Goal: Task Accomplishment & Management: Manage account settings

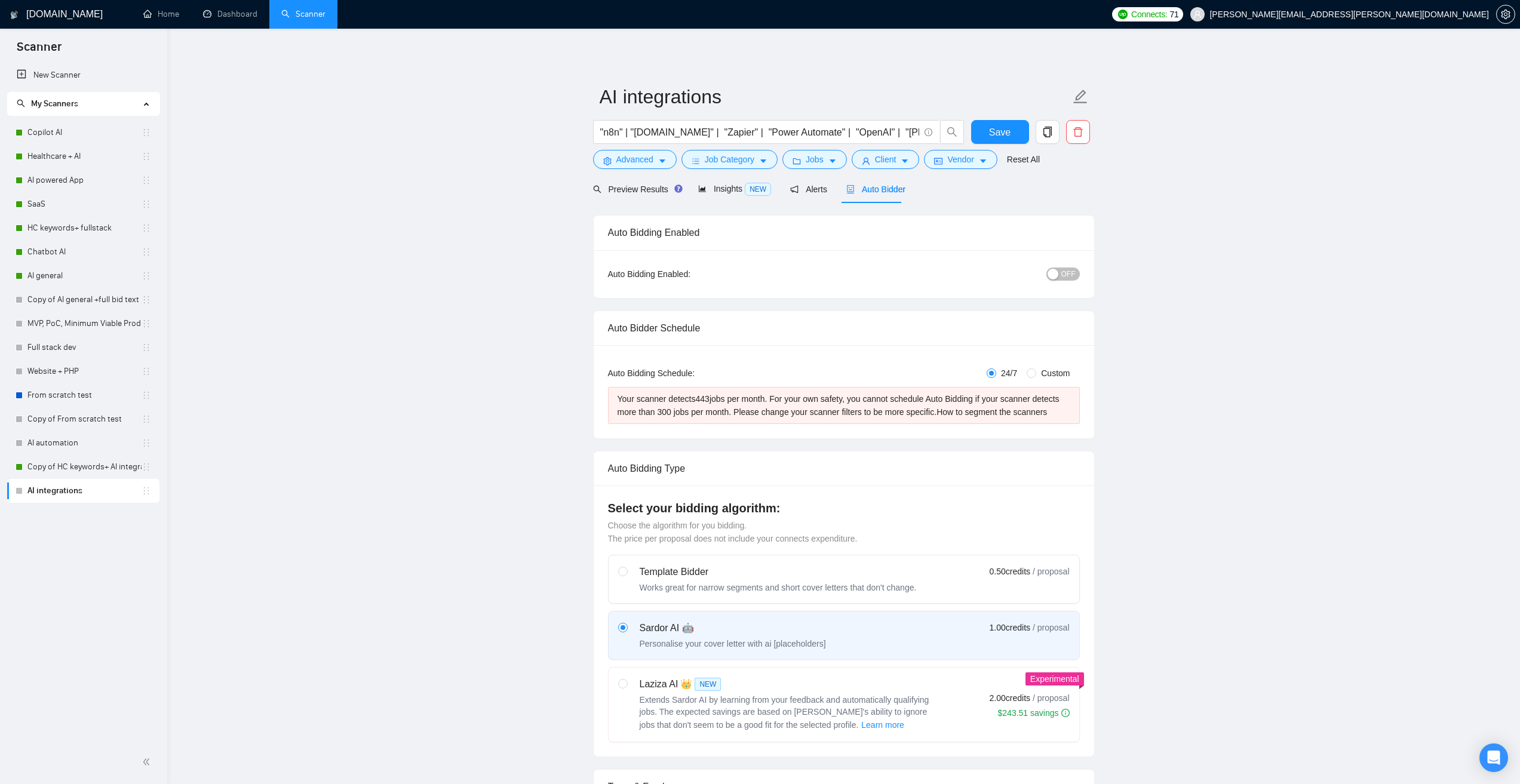
click at [1064, 271] on span "OFF" at bounding box center [1068, 274] width 14 height 13
click at [1015, 124] on button "Save" at bounding box center [1000, 131] width 58 height 24
drag, startPoint x: 660, startPoint y: 414, endPoint x: 716, endPoint y: 412, distance: 56.0
click at [716, 412] on div "Your scanner detects 443 jobs per month. For your own safety, you cannot schedu…" at bounding box center [844, 405] width 453 height 26
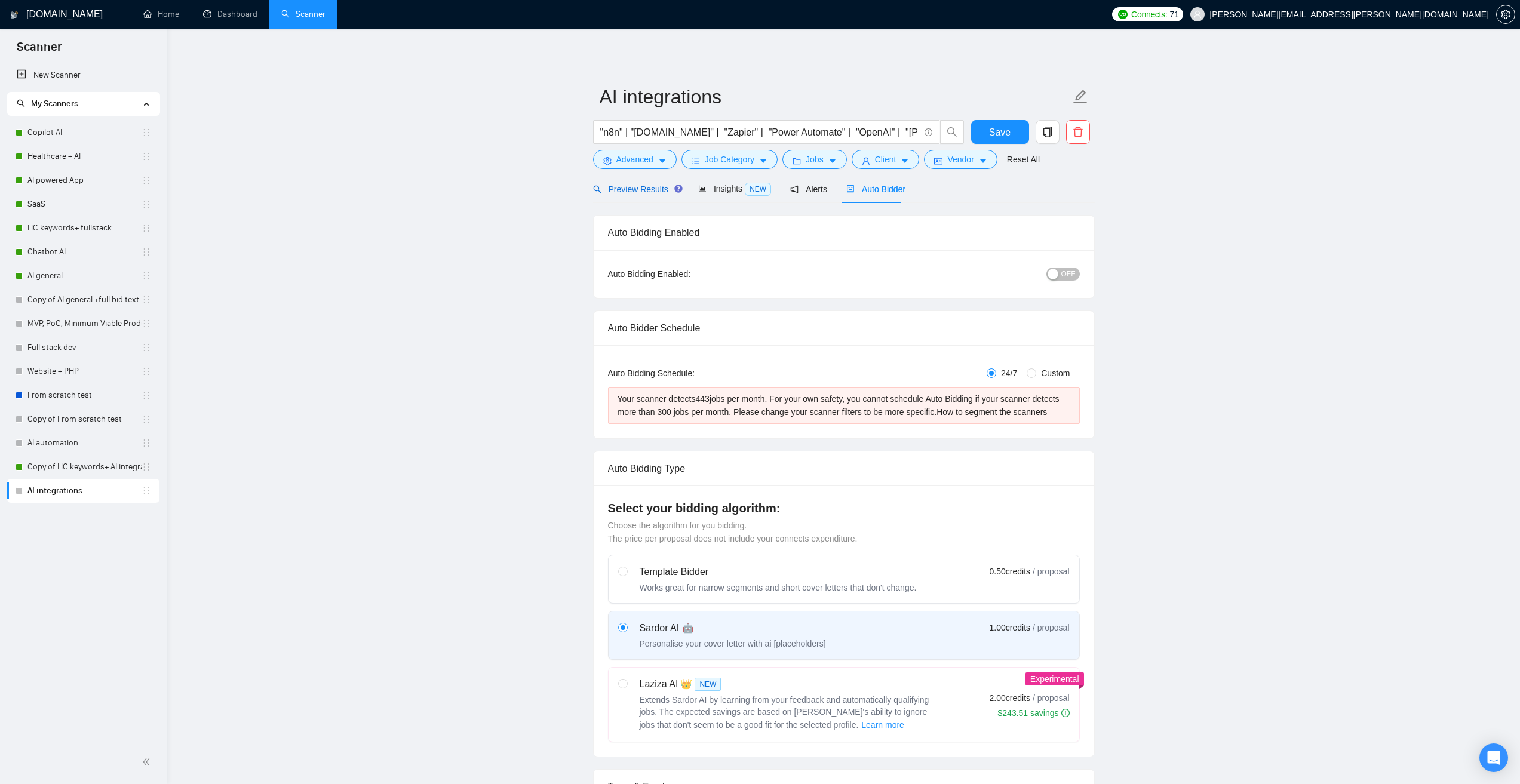
click at [638, 191] on span "Preview Results" at bounding box center [636, 190] width 86 height 9
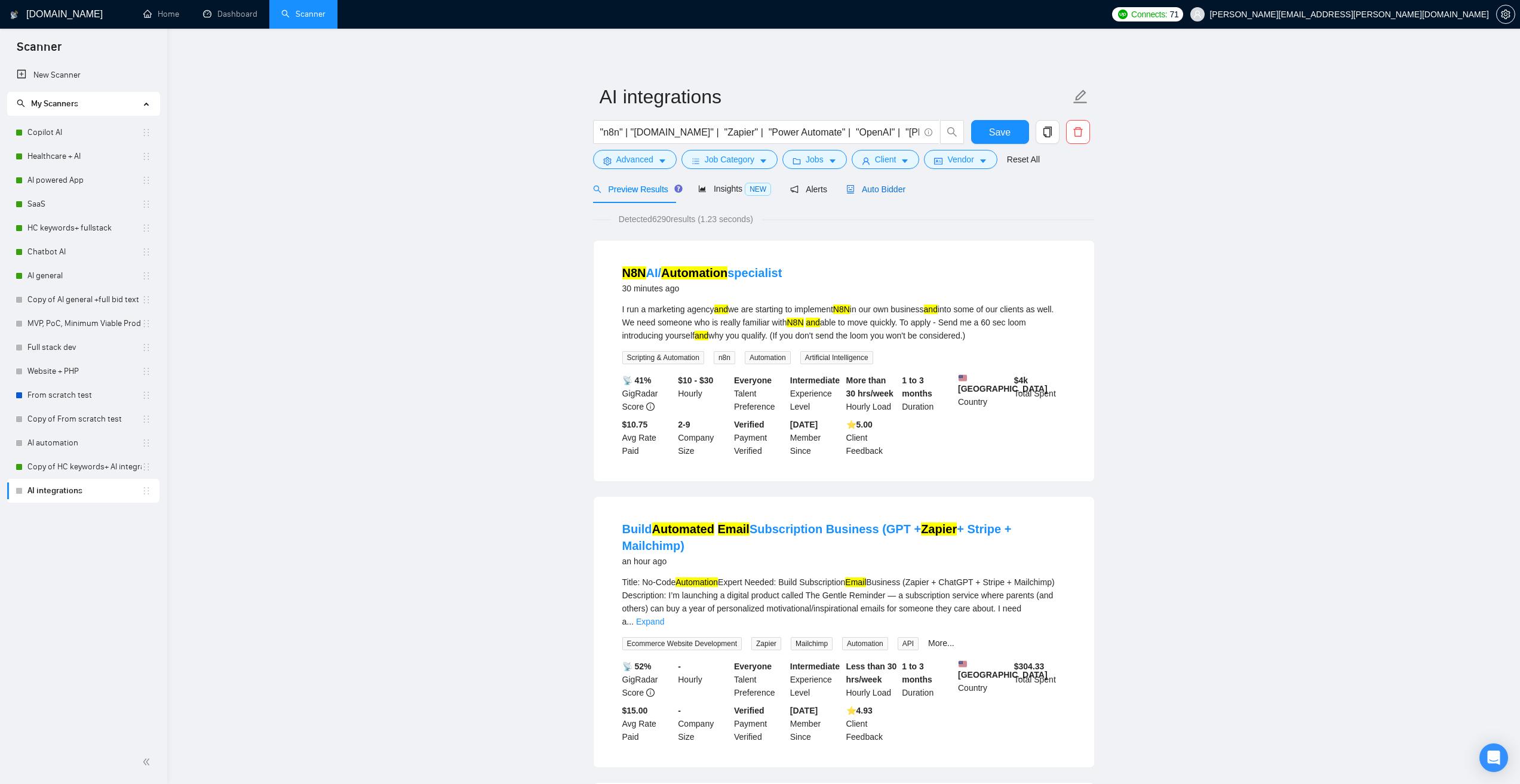
click at [868, 186] on span "Auto Bidder" at bounding box center [875, 190] width 59 height 9
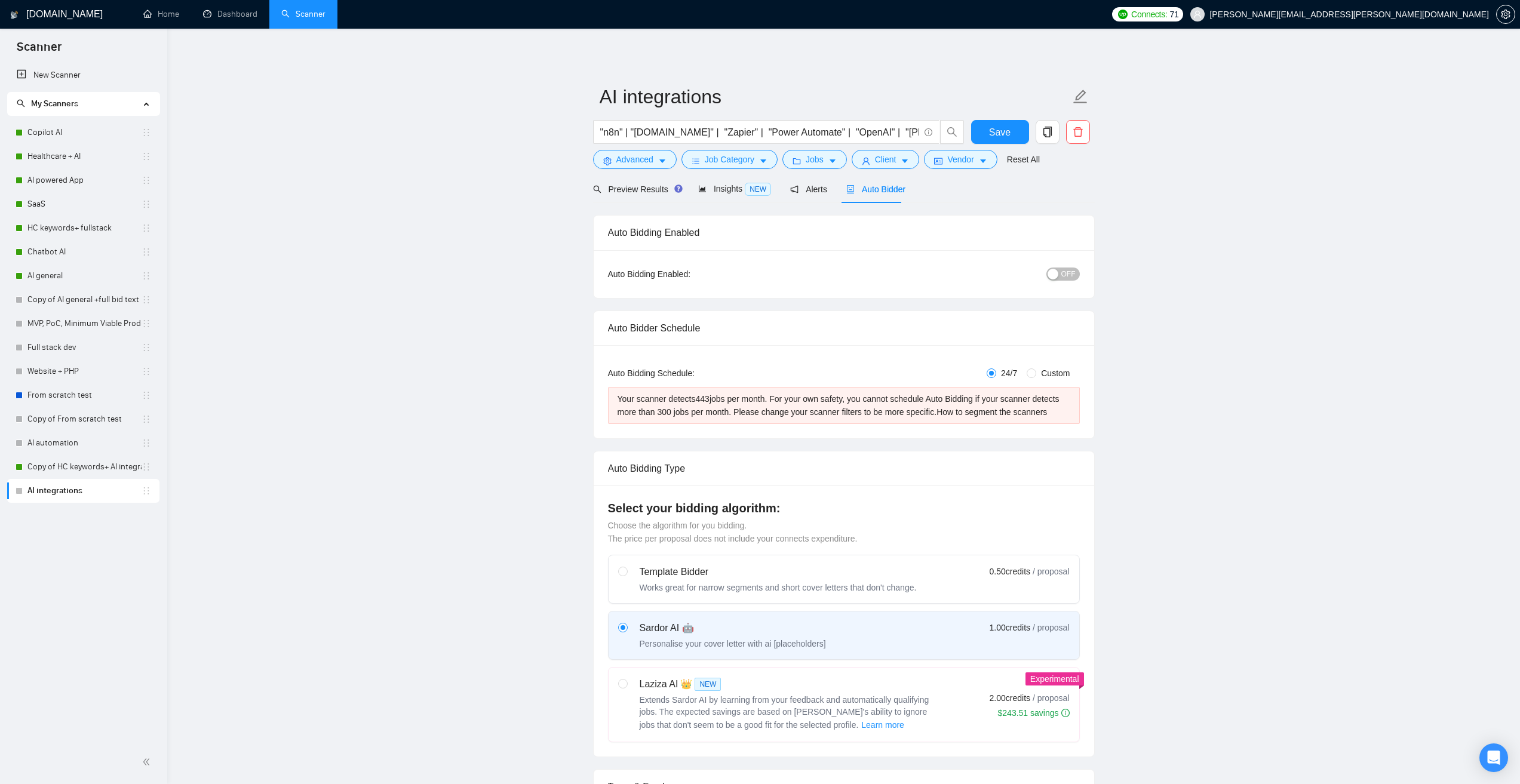
drag, startPoint x: 613, startPoint y: 397, endPoint x: 934, endPoint y: 413, distance: 321.4
click at [934, 413] on div "Your scanner detects 443 jobs per month. For your own safety, you cannot schedu…" at bounding box center [844, 406] width 472 height 37
copy div "Your scanner detects 443 jobs per month. For your own safety, you cannot schedu…"
click at [825, 395] on div "Your scanner detects 443 jobs per month. For your own safety, you cannot schedu…" at bounding box center [844, 405] width 453 height 26
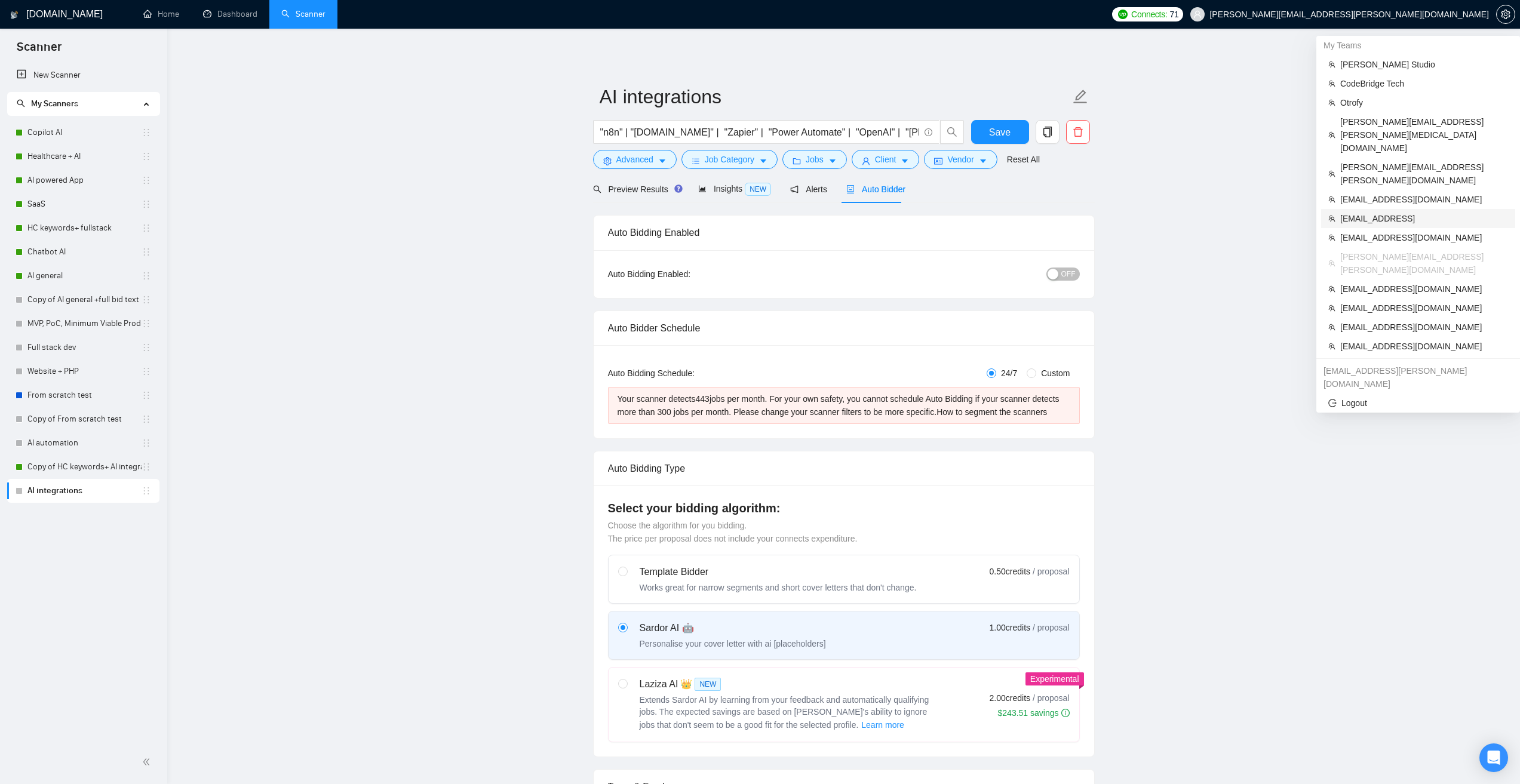
click at [1368, 212] on span "[EMAIL_ADDRESS]" at bounding box center [1424, 218] width 168 height 13
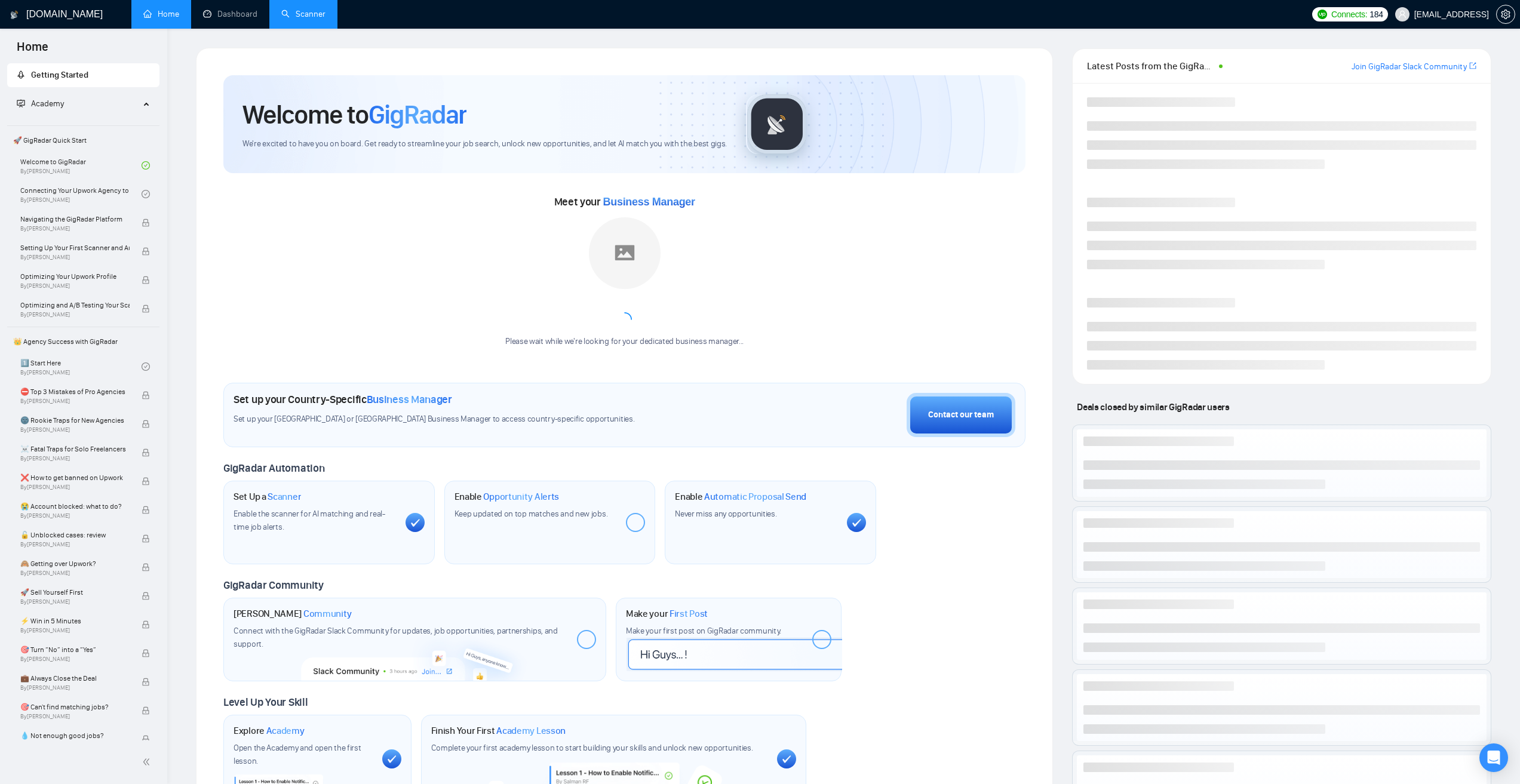
click at [316, 19] on link "Scanner" at bounding box center [303, 14] width 44 height 10
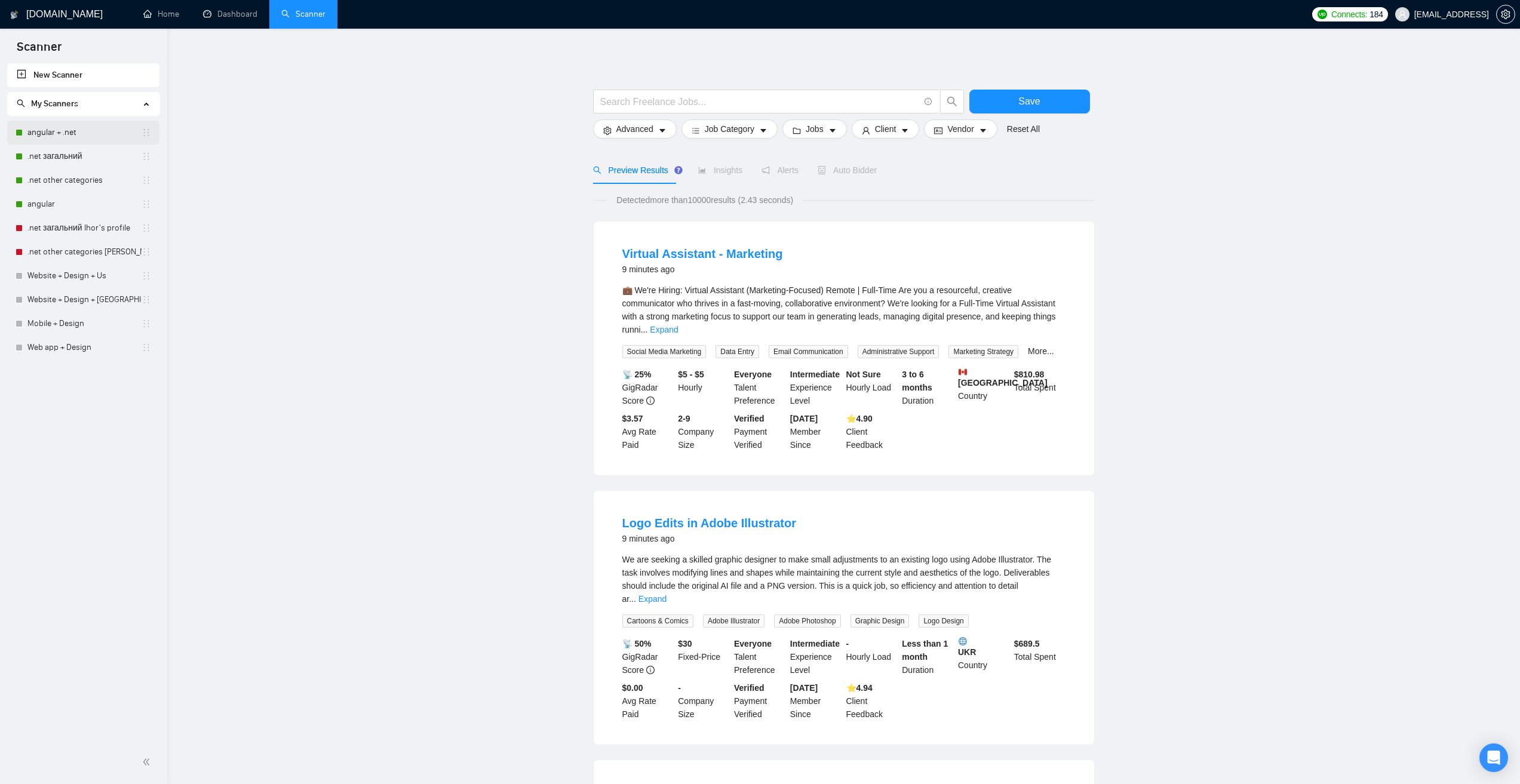
click at [66, 121] on link "angular + .net" at bounding box center [85, 132] width 114 height 24
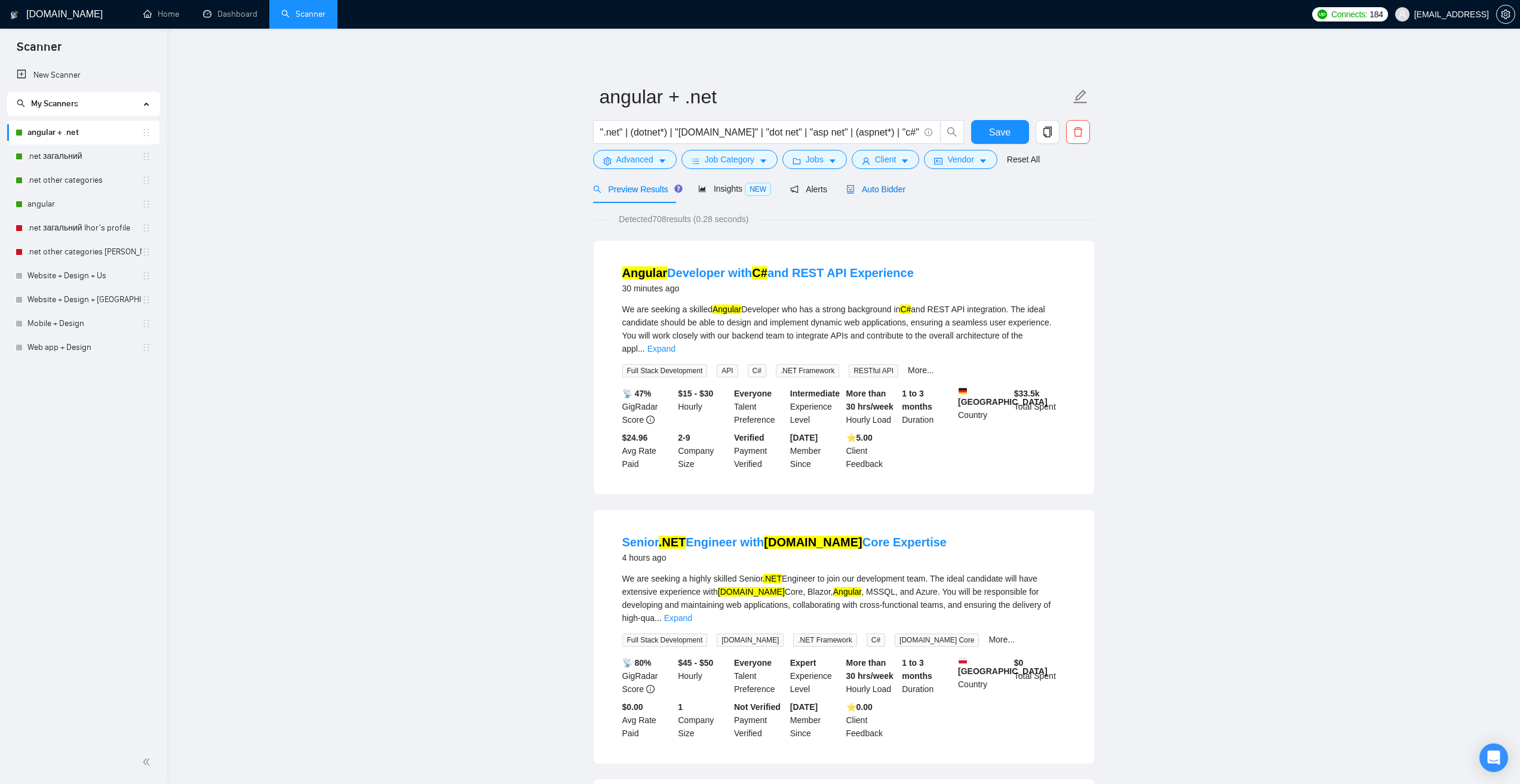
click at [880, 192] on span "Auto Bidder" at bounding box center [875, 190] width 59 height 9
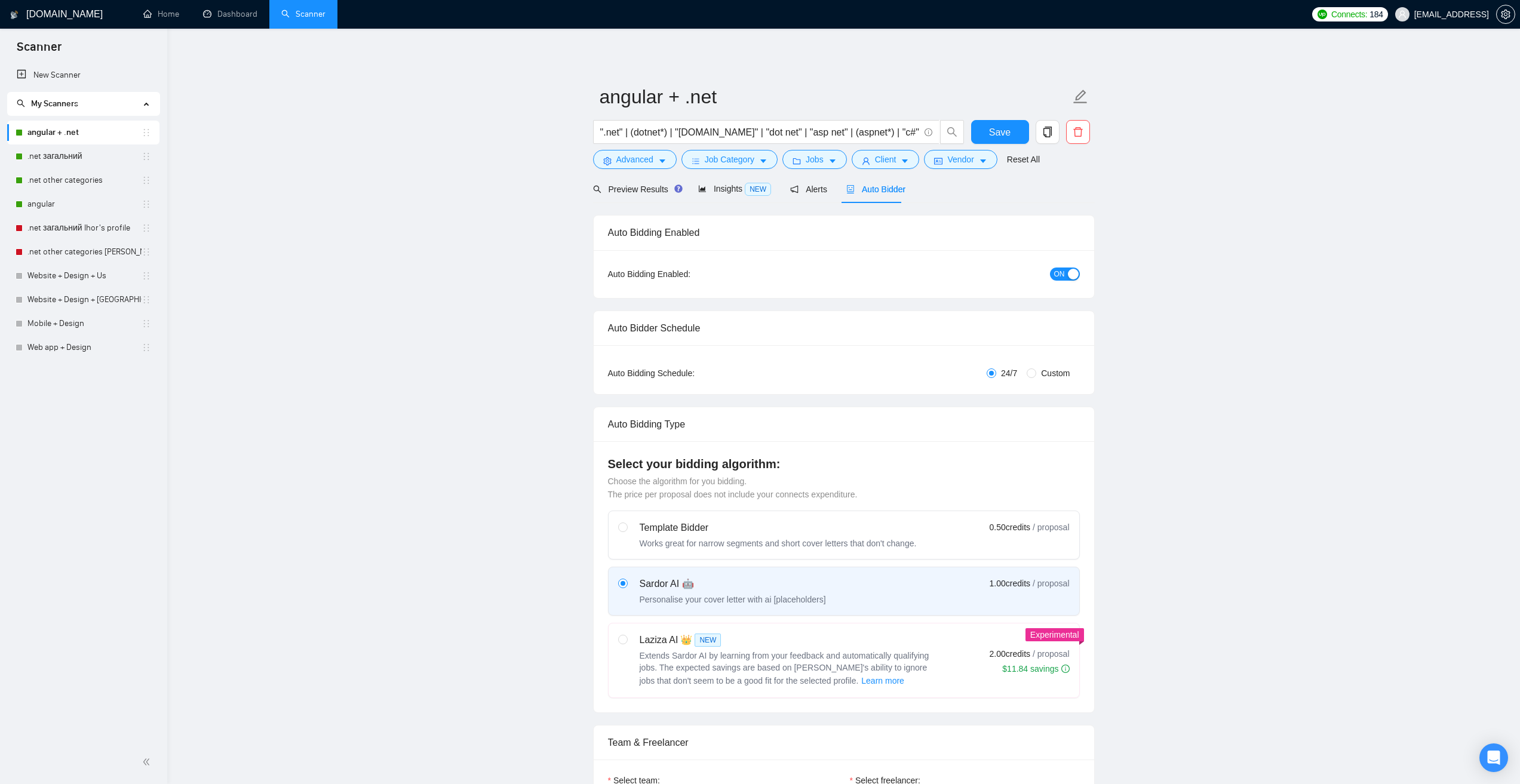
click at [233, 9] on link "Dashboard" at bounding box center [230, 14] width 54 height 10
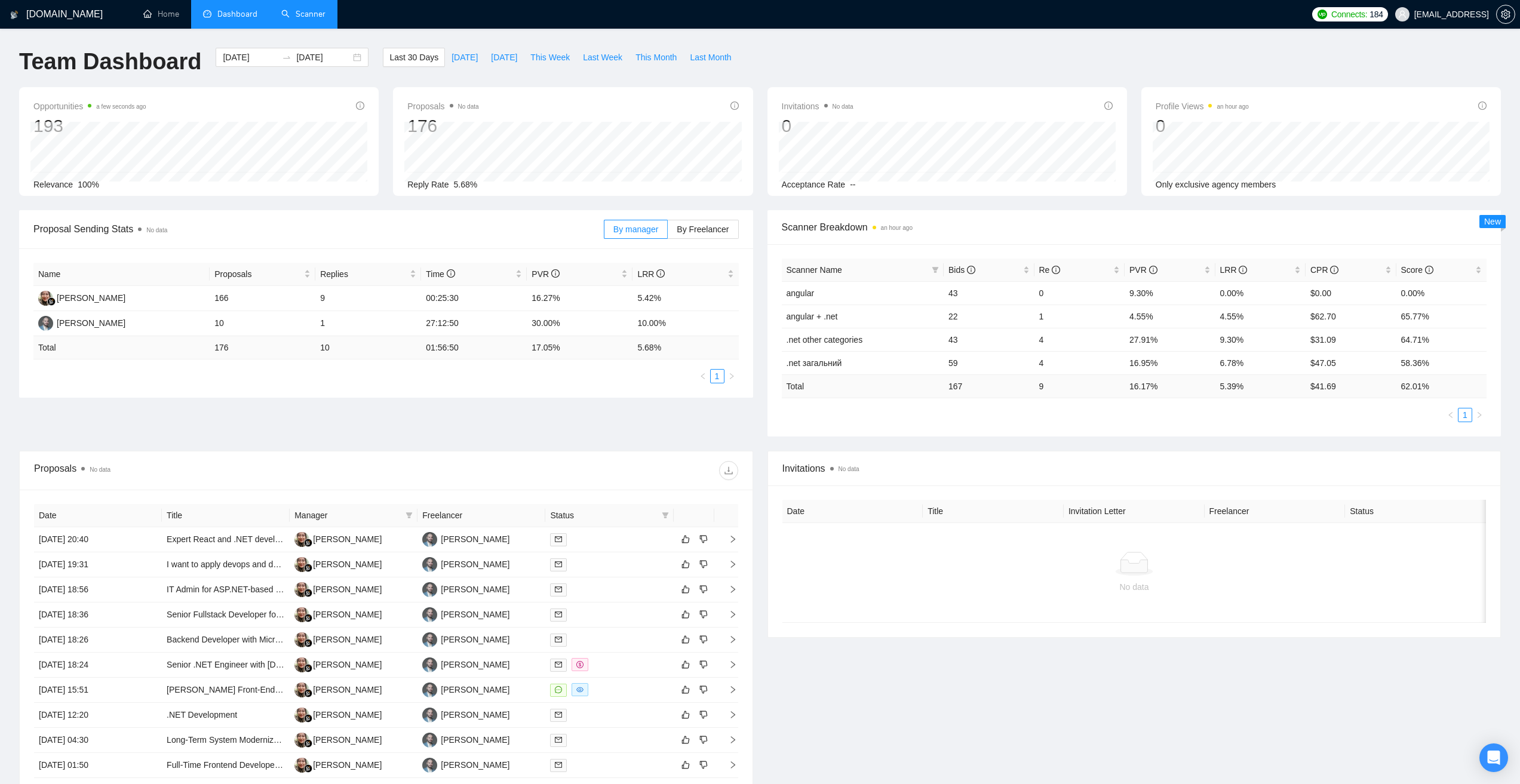
drag, startPoint x: 792, startPoint y: 50, endPoint x: 757, endPoint y: 93, distance: 55.4
click at [792, 50] on div "Team Dashboard [DATE] [DATE] Last 30 Days [DATE] [DATE] This Week Last Week Thi…" at bounding box center [760, 68] width 1496 height 39
click at [155, 10] on link "Home" at bounding box center [161, 14] width 36 height 10
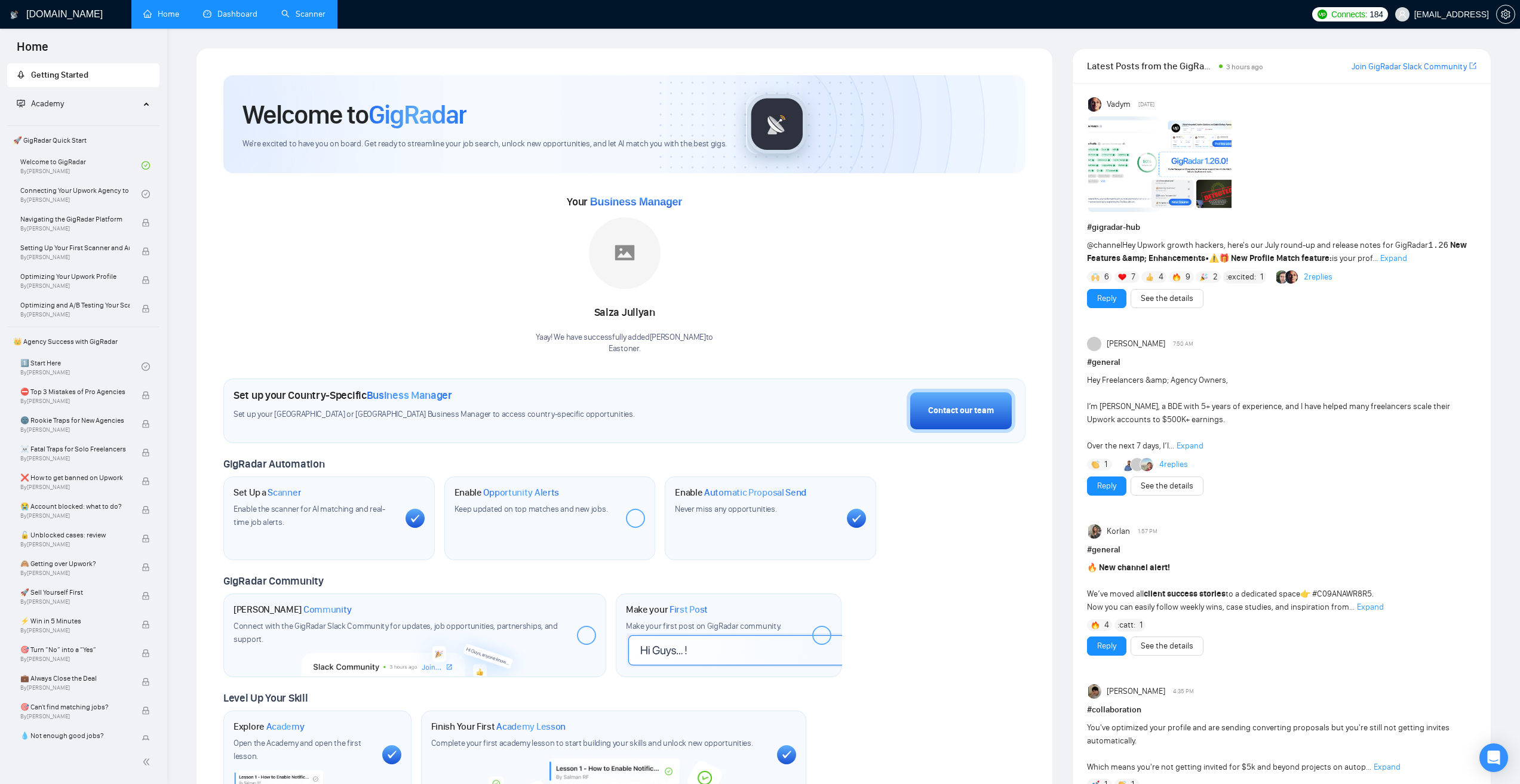
click at [306, 18] on link "Scanner" at bounding box center [303, 14] width 44 height 10
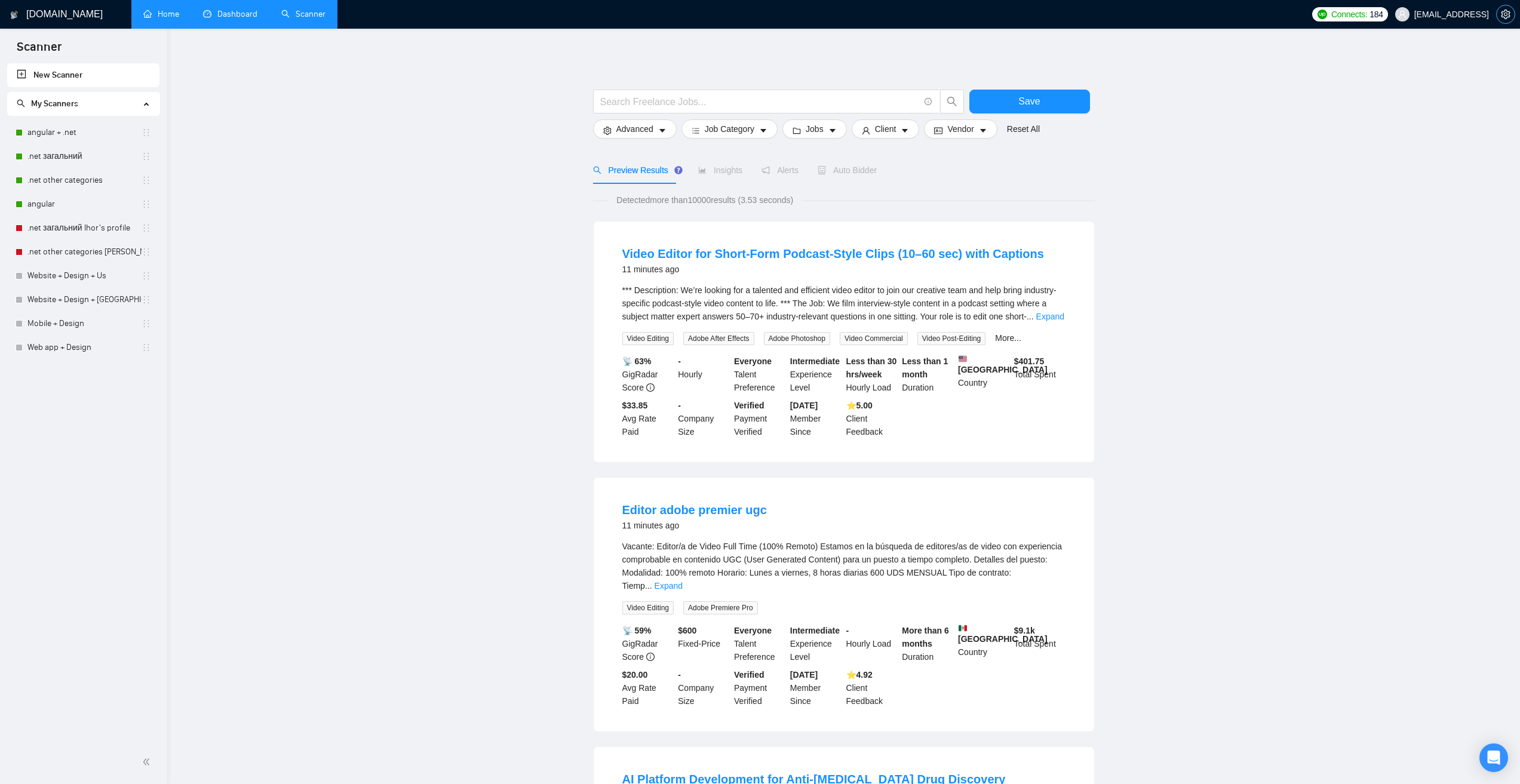
click at [1506, 15] on icon "setting" at bounding box center [1505, 14] width 9 height 9
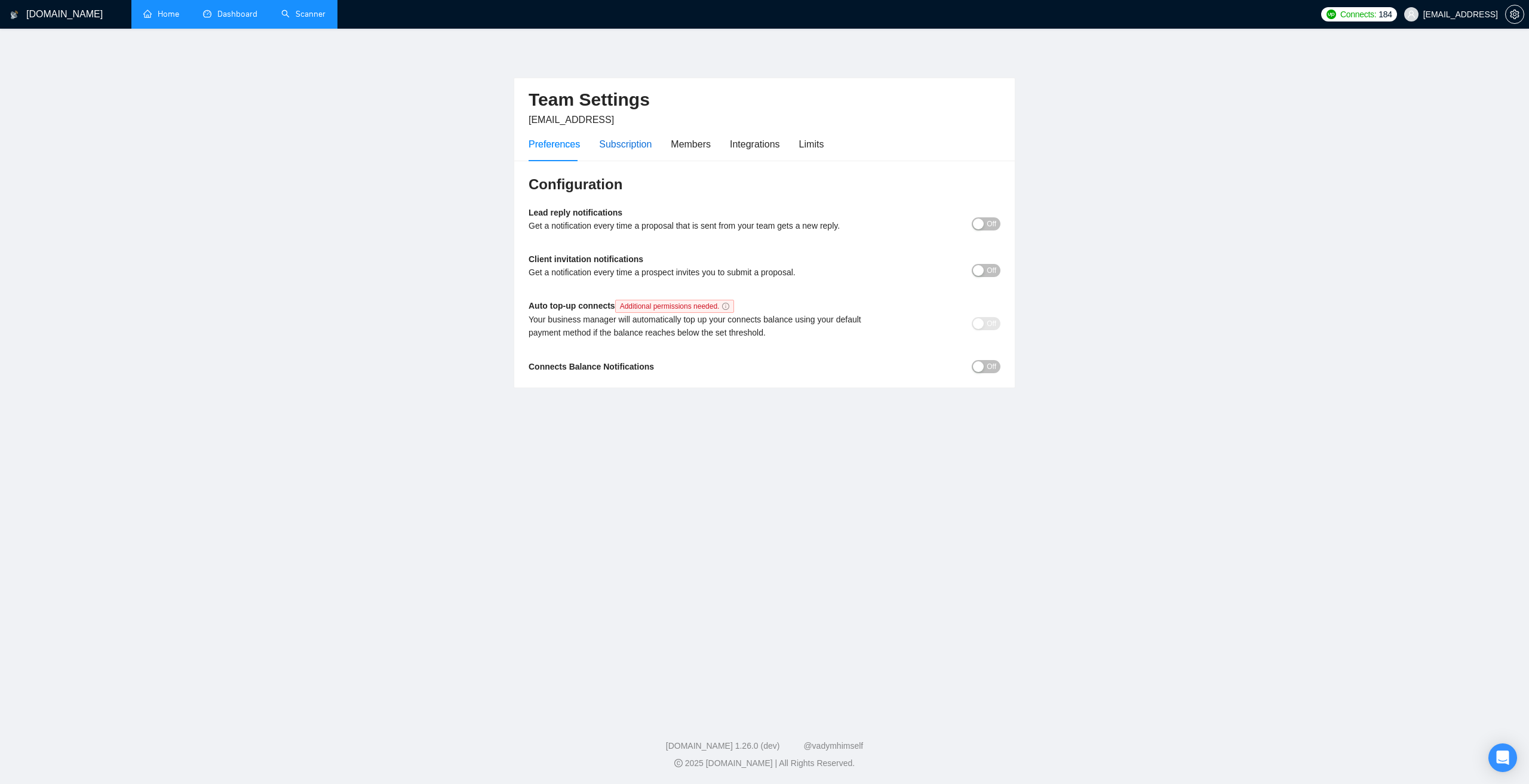
click at [630, 150] on div "Subscription" at bounding box center [626, 144] width 53 height 15
